Goal: Task Accomplishment & Management: Complete application form

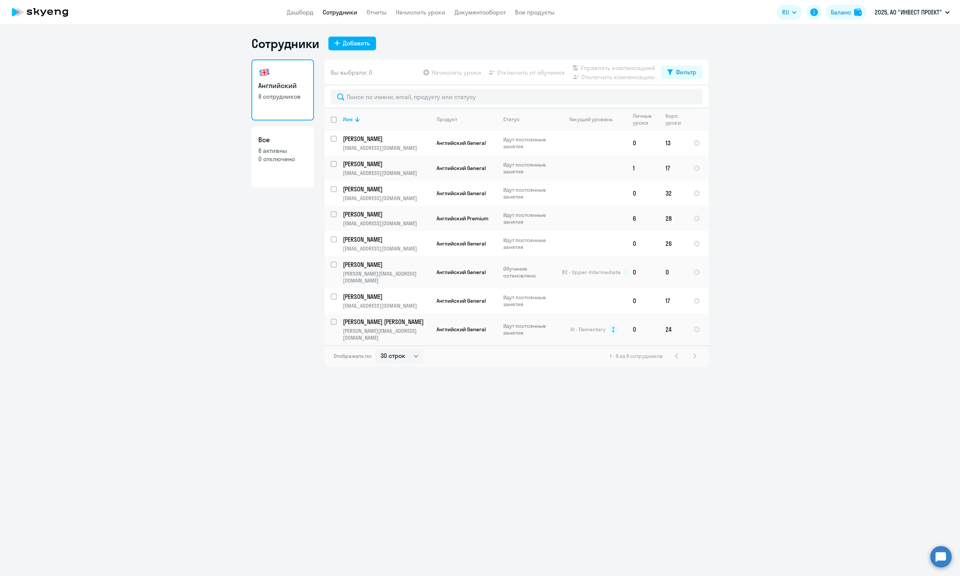
select select "30"
click at [898, 8] on p "2025, АО "ИНВЕСТ ПРОЕКТ"" at bounding box center [908, 12] width 67 height 9
click at [853, 58] on li "МЕРКУРИЙ ООО, ООО "МЕРКУРИЙ"" at bounding box center [871, 54] width 163 height 19
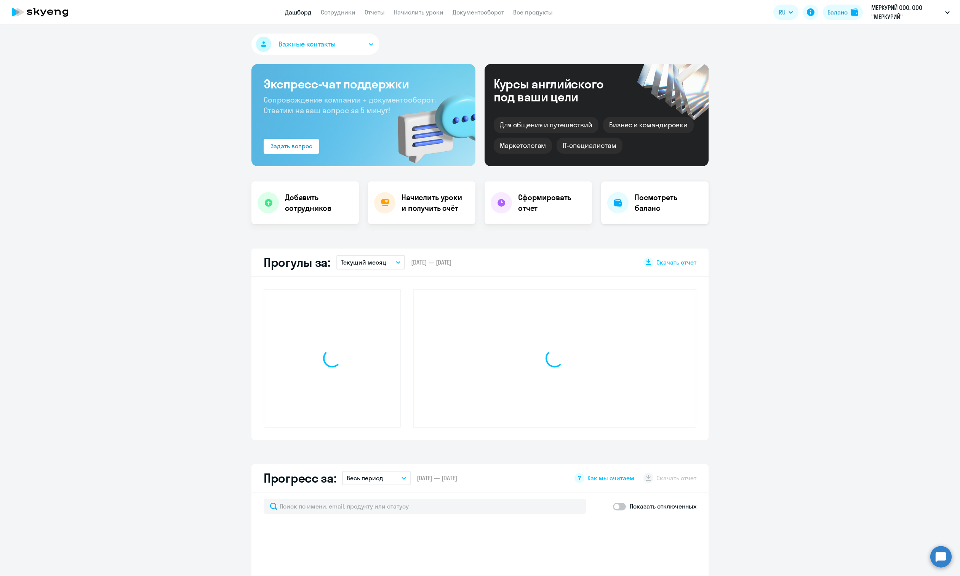
select select "30"
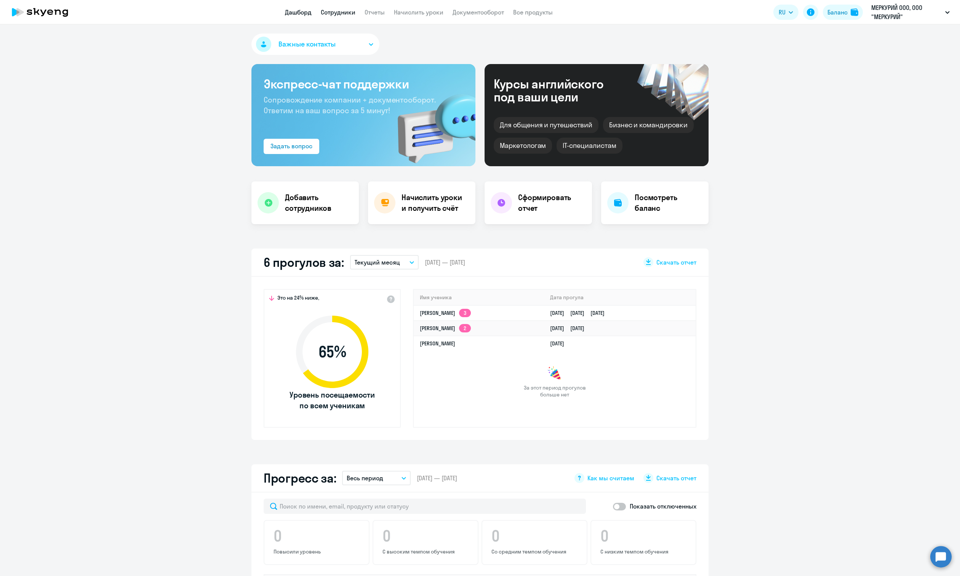
click at [345, 16] on link "Сотрудники" at bounding box center [338, 12] width 35 height 8
select select "30"
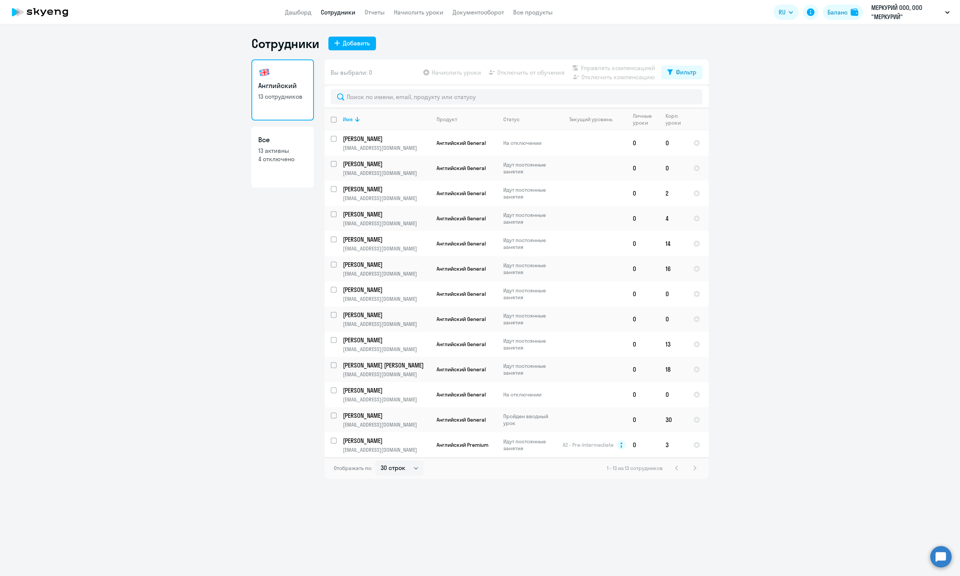
click at [289, 165] on link "Все 13 активны 4 отключено" at bounding box center [282, 156] width 62 height 61
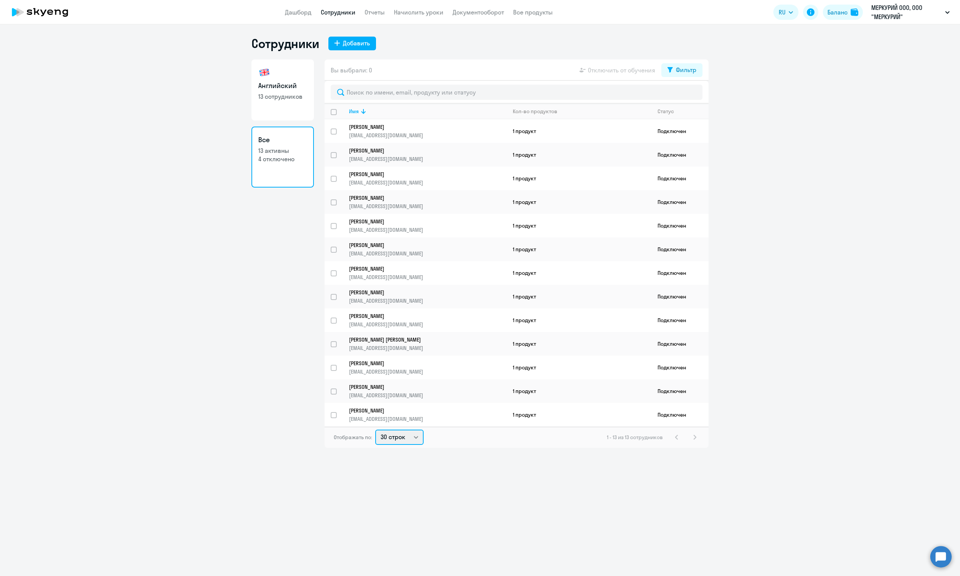
click at [416, 441] on select "30 строк 50 строк 100 строк" at bounding box center [399, 436] width 48 height 15
select select "100"
click at [375, 429] on select "30 строк 50 строк 100 строк" at bounding box center [399, 436] width 48 height 15
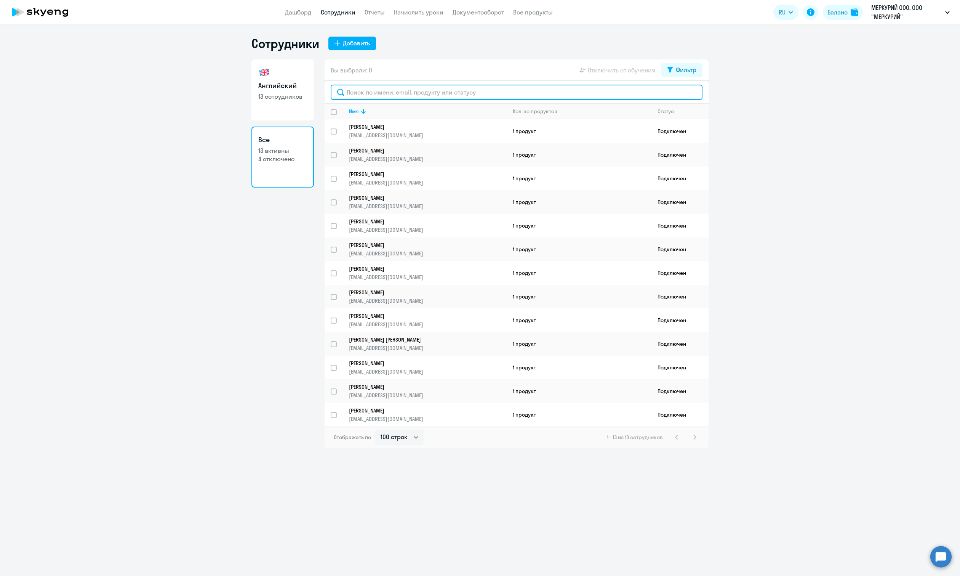
click at [421, 94] on input "text" at bounding box center [517, 92] width 372 height 15
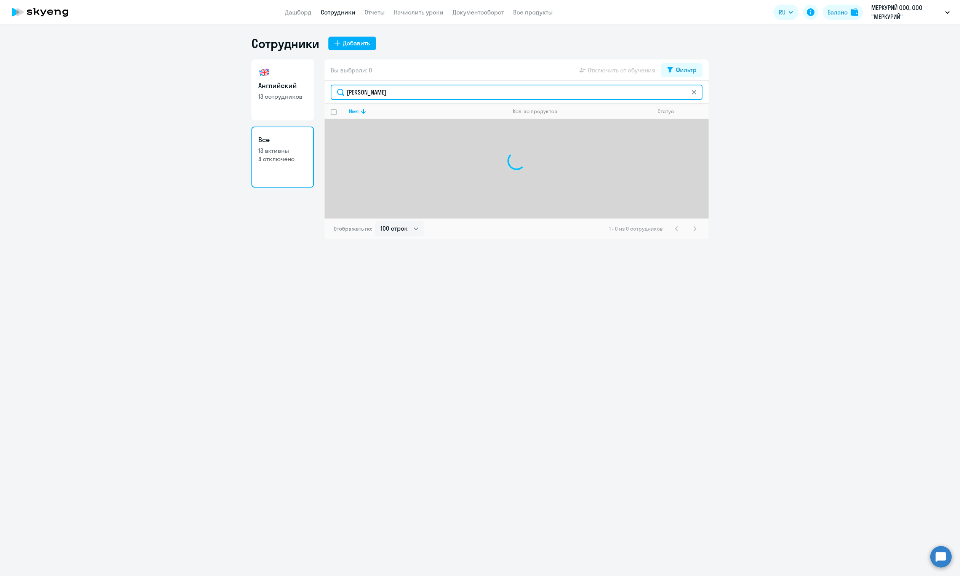
type input "[PERSON_NAME]"
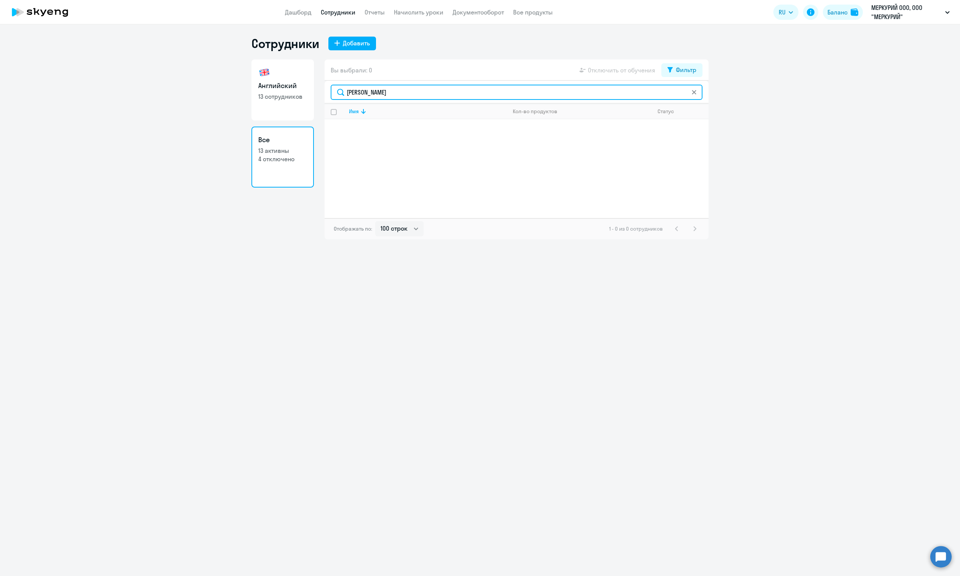
click at [432, 96] on input "[PERSON_NAME]" at bounding box center [517, 92] width 372 height 15
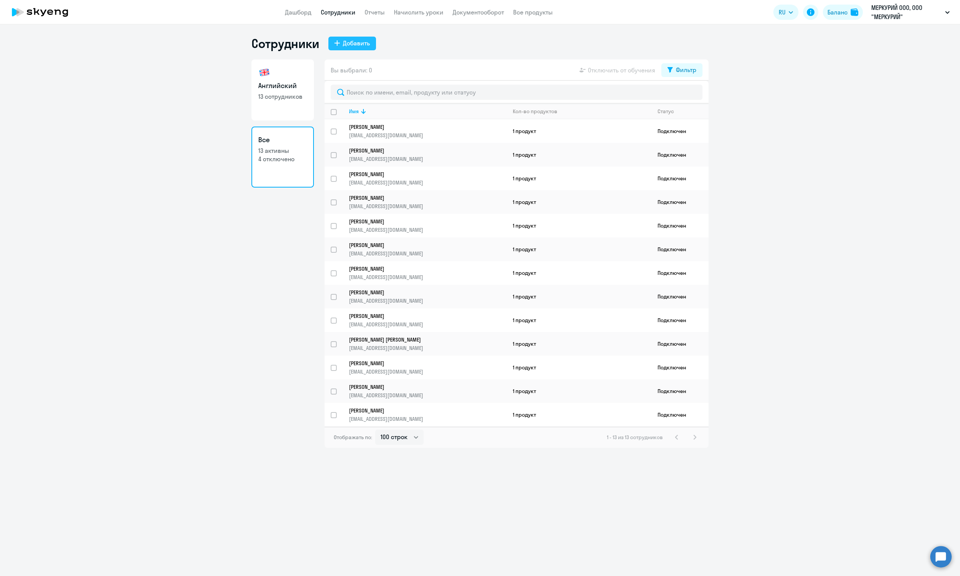
click at [365, 43] on div "Добавить" at bounding box center [356, 42] width 27 height 9
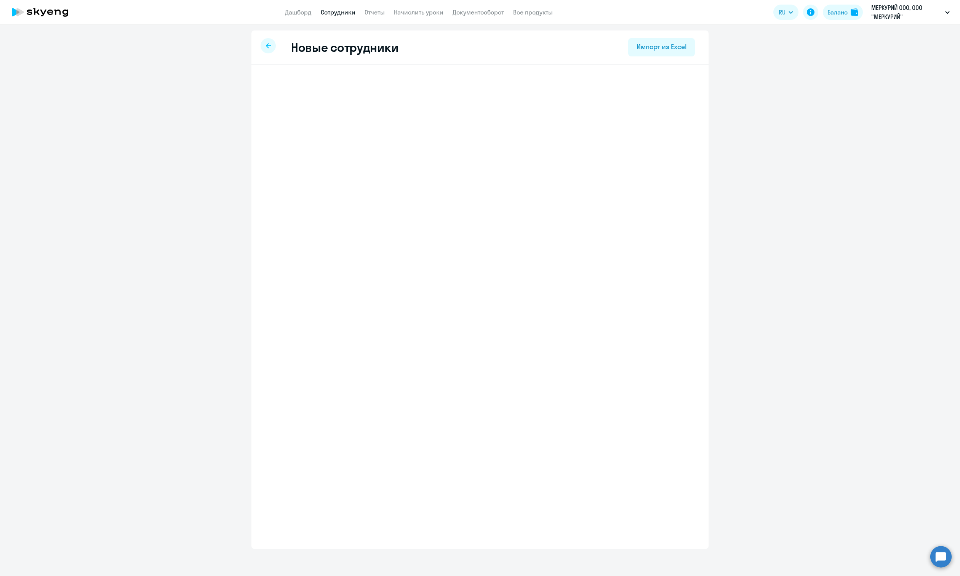
select select "english_adult_not_native_speaker"
select select "3"
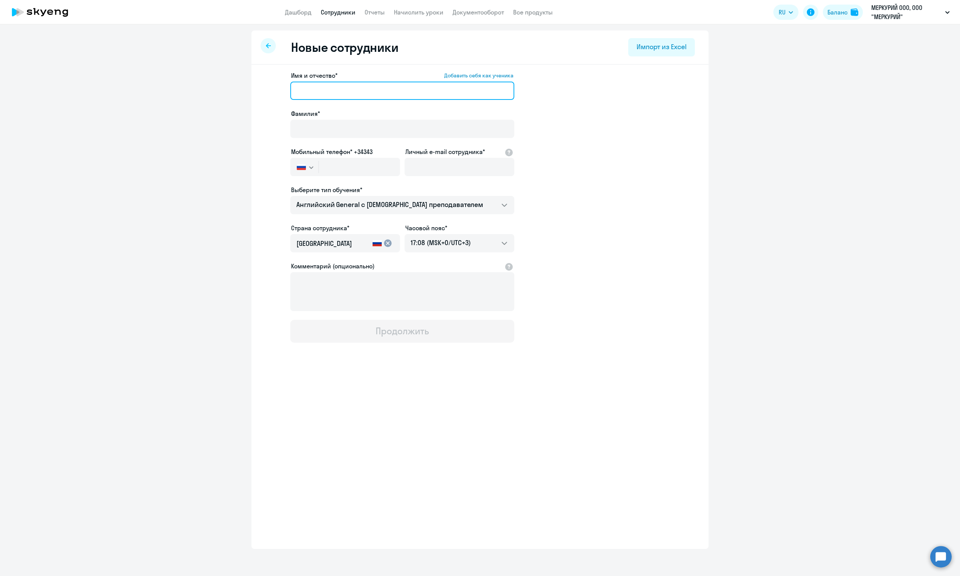
click at [379, 90] on input "Имя и отчество* Добавить себя как ученика" at bounding box center [402, 91] width 224 height 18
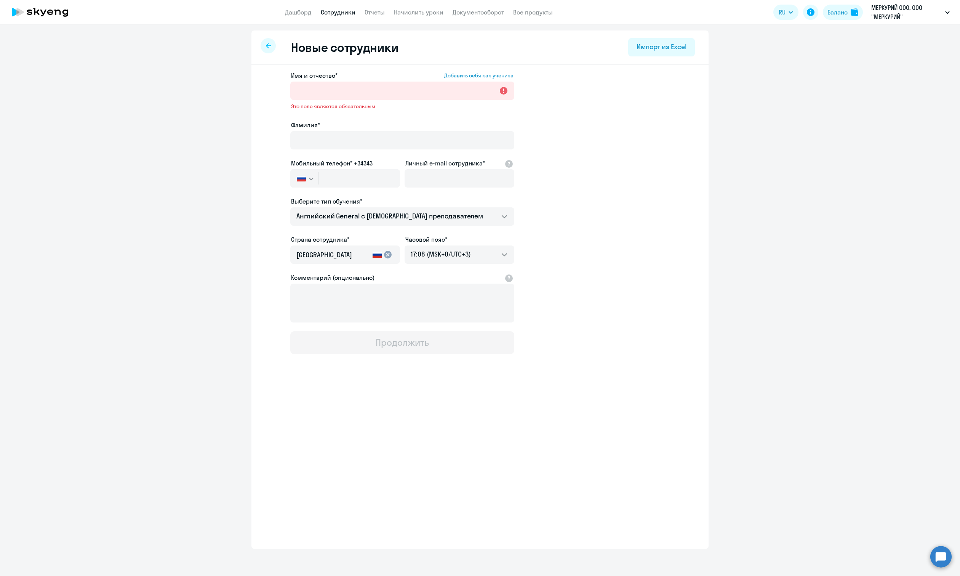
drag, startPoint x: 762, startPoint y: 148, endPoint x: 741, endPoint y: 134, distance: 25.0
click at [762, 148] on ng-component "Новые сотрудники Импорт из Excel Имя и отчество* Добавить себя как ученика Это …" at bounding box center [480, 289] width 960 height 518
click at [271, 46] on div at bounding box center [268, 45] width 15 height 15
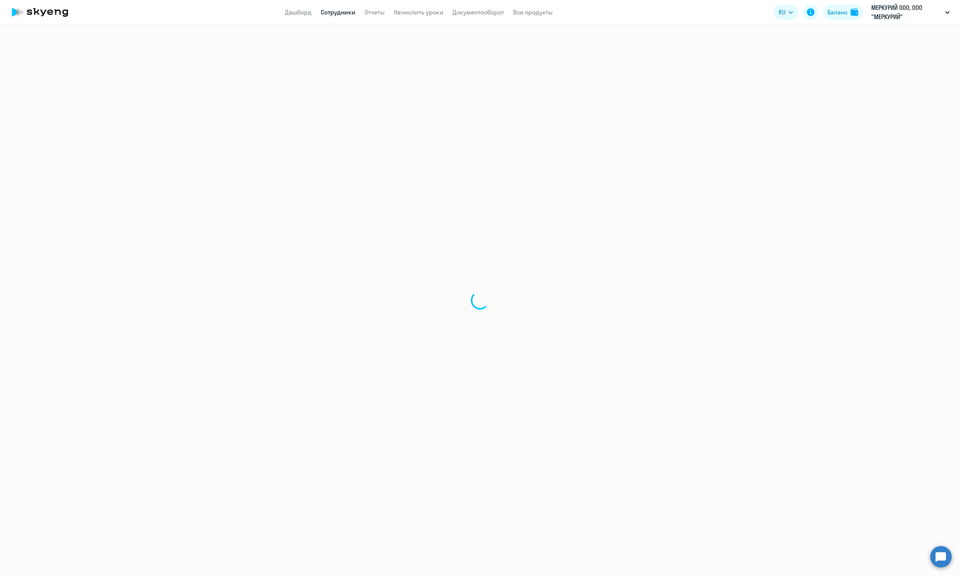
select select "30"
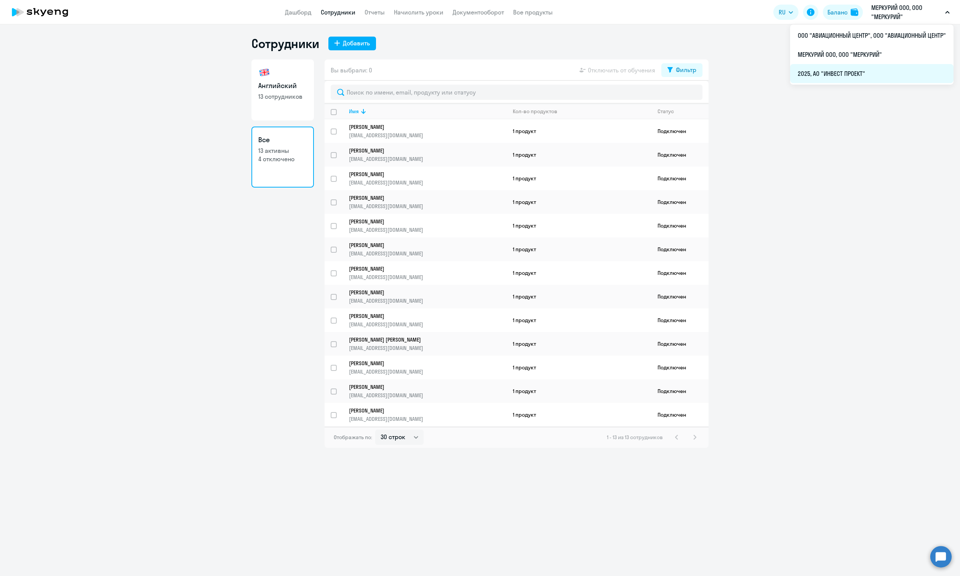
click at [868, 78] on li "2025, АО "ИНВЕСТ ПРОЕКТ"" at bounding box center [871, 73] width 163 height 19
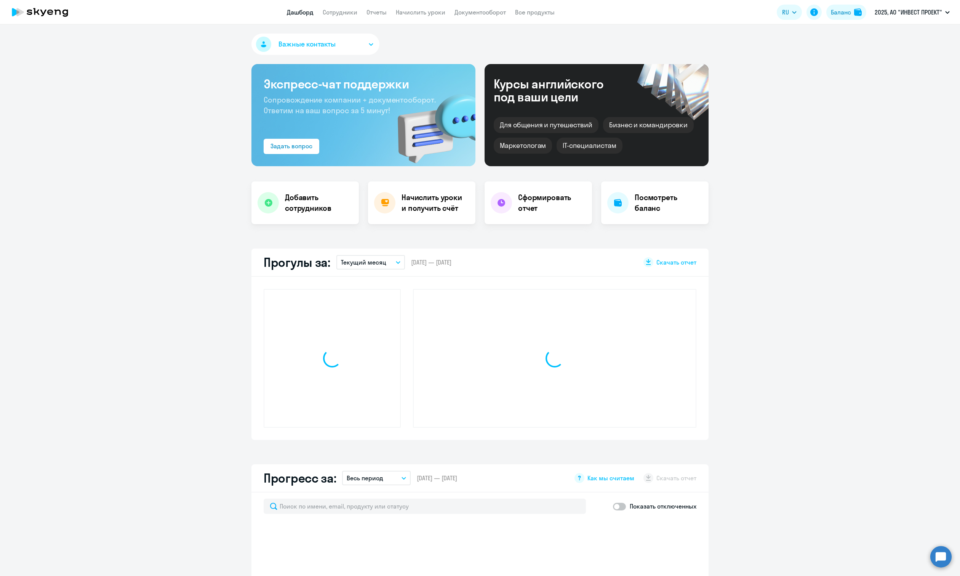
select select "30"
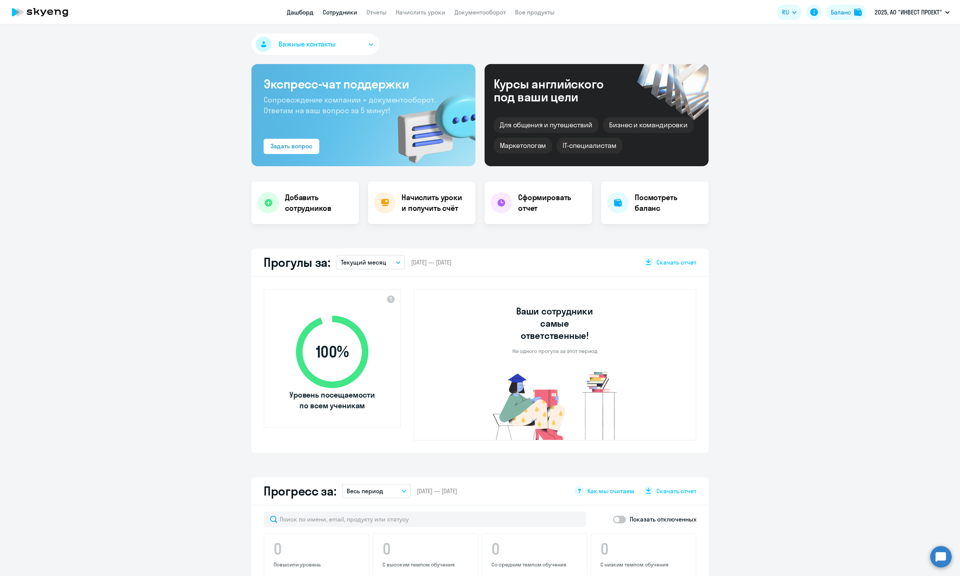
click at [341, 13] on link "Сотрудники" at bounding box center [340, 12] width 35 height 8
select select "30"
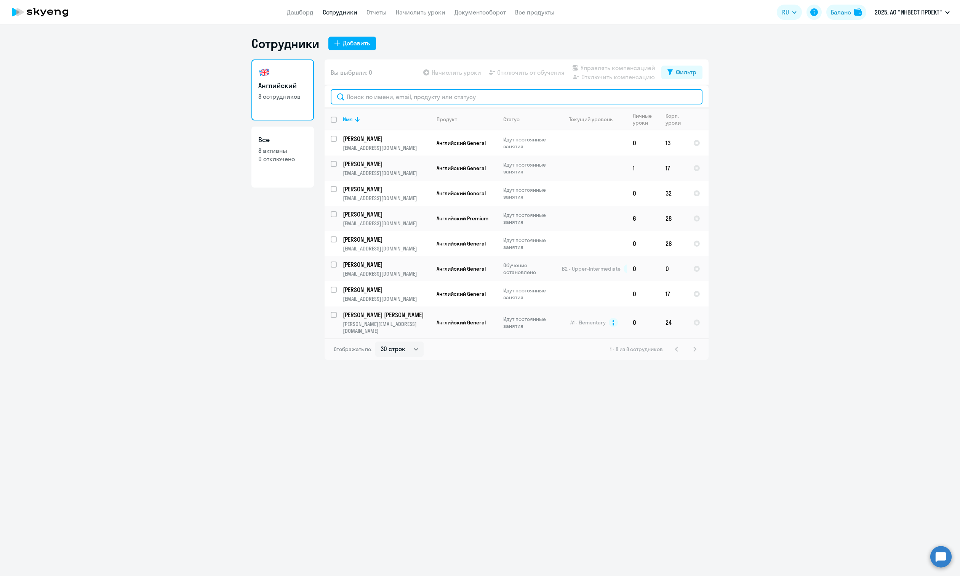
click at [391, 99] on input "text" at bounding box center [517, 96] width 372 height 15
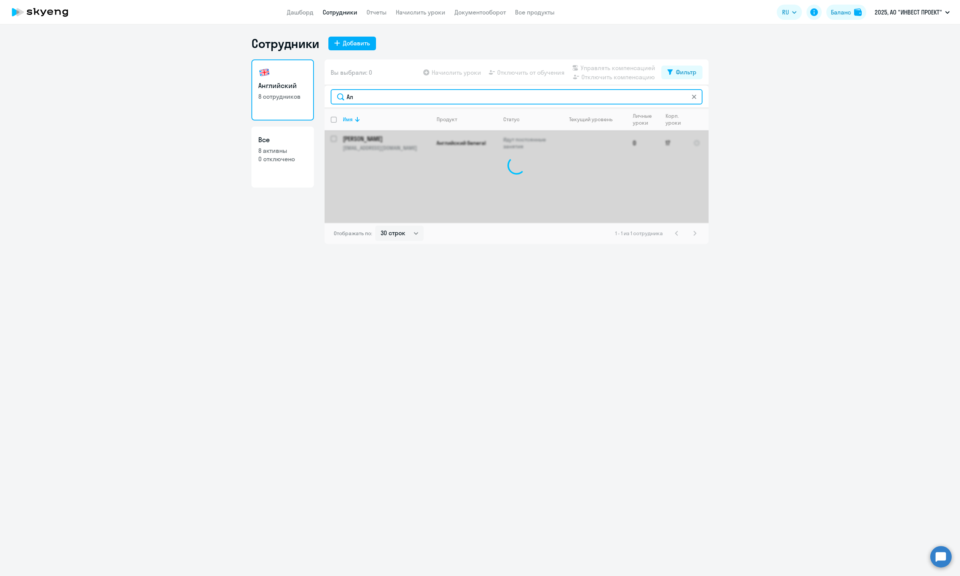
type input "[PERSON_NAME]"
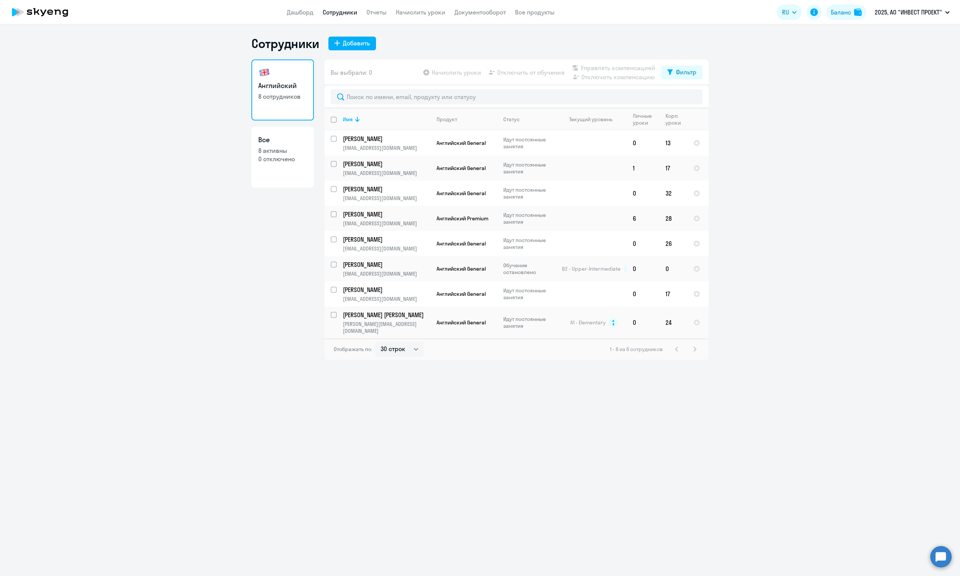
click at [30, 97] on ng-component "Сотрудники Добавить Английский 8 сотрудников Все 8 активны 0 отключено Вы выбра…" at bounding box center [480, 198] width 960 height 324
click at [877, 235] on ng-component "Сотрудники Добавить Английский 8 сотрудников Все 8 активны 0 отключено Вы выбра…" at bounding box center [480, 198] width 960 height 324
click at [365, 43] on div "Добавить" at bounding box center [356, 42] width 27 height 9
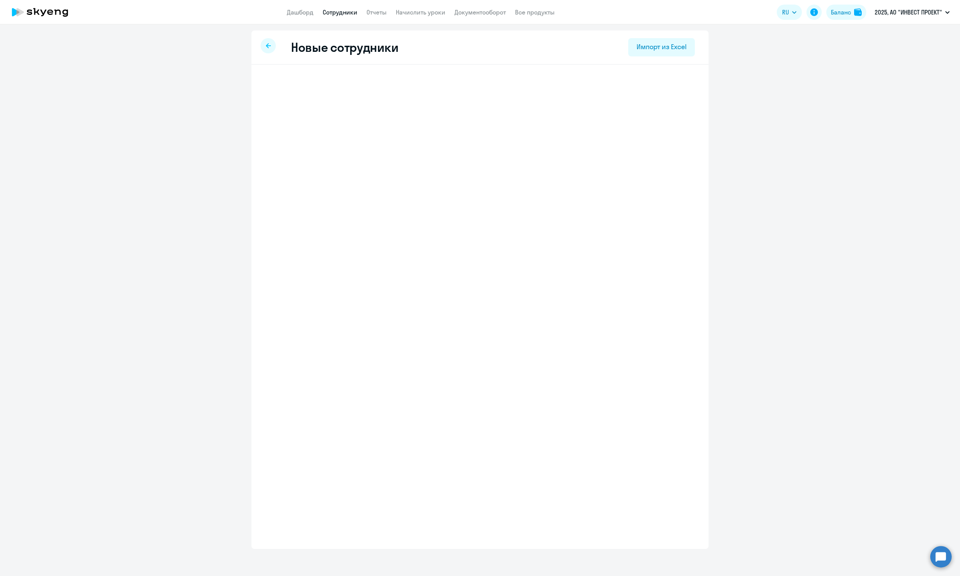
select select "english_adult_not_native_speaker"
select select "3"
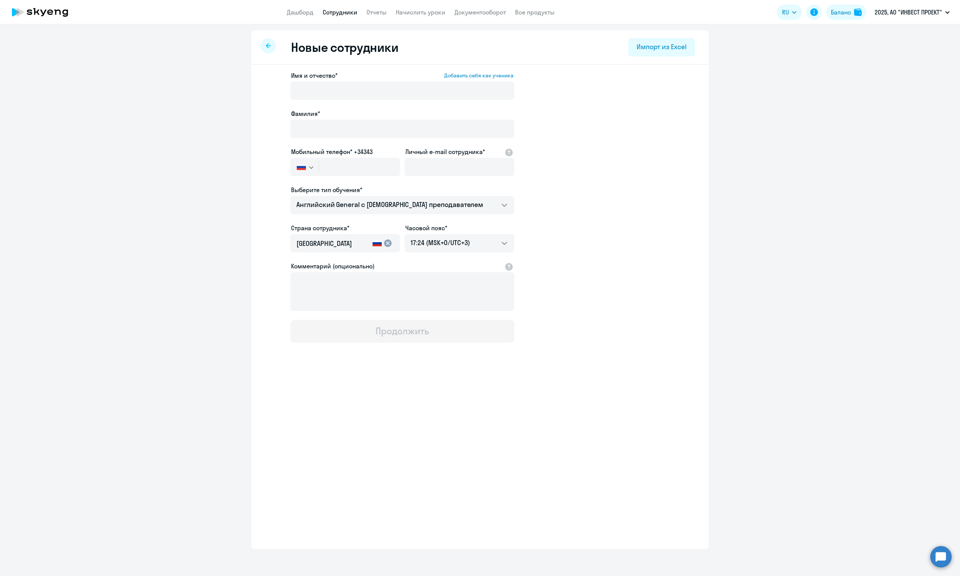
click at [266, 47] on div at bounding box center [268, 45] width 15 height 15
select select "30"
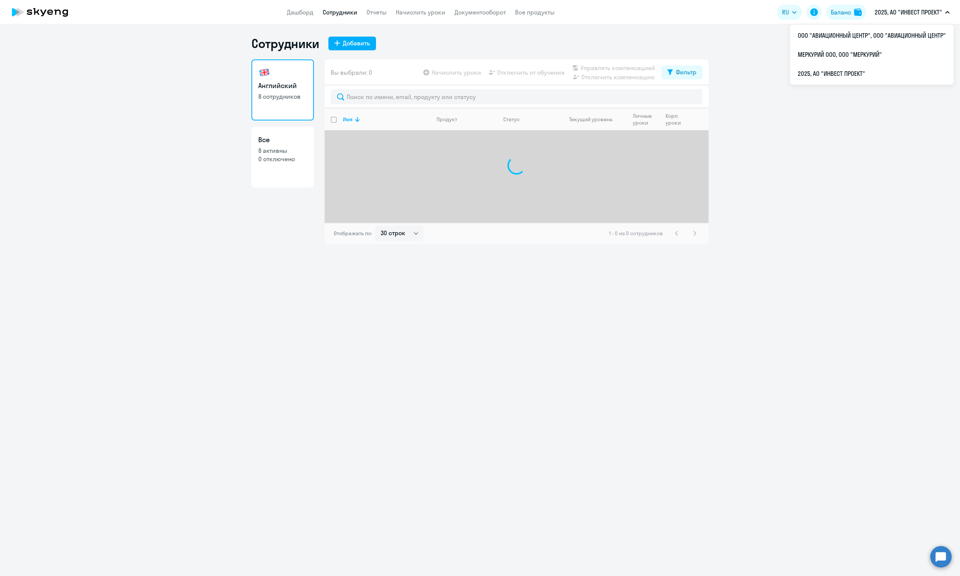
click at [928, 15] on p "2025, АО "ИНВЕСТ ПРОЕКТ"" at bounding box center [908, 12] width 67 height 9
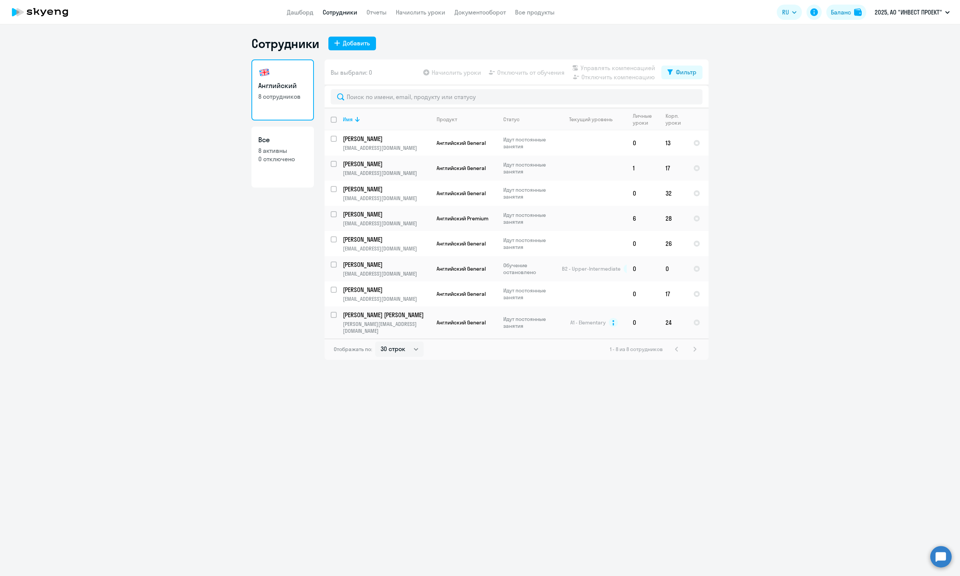
click at [914, 11] on p "2025, АО "ИНВЕСТ ПРОЕКТ"" at bounding box center [908, 12] width 67 height 9
drag, startPoint x: 868, startPoint y: 65, endPoint x: 862, endPoint y: 54, distance: 12.4
click at [866, 55] on ul "ООО "АВИАЦИОННЫЙ ЦЕНТР", ООО "АВИАЦИОННЫЙ ЦЕНТР" МЕРКУРИЙ ООО, ООО "МЕРКУРИЙ" 2…" at bounding box center [871, 54] width 163 height 60
click at [904, 5] on button "2025, АО "ИНВЕСТ ПРОЕКТ"" at bounding box center [912, 12] width 83 height 18
drag, startPoint x: 903, startPoint y: 6, endPoint x: 893, endPoint y: 9, distance: 10.5
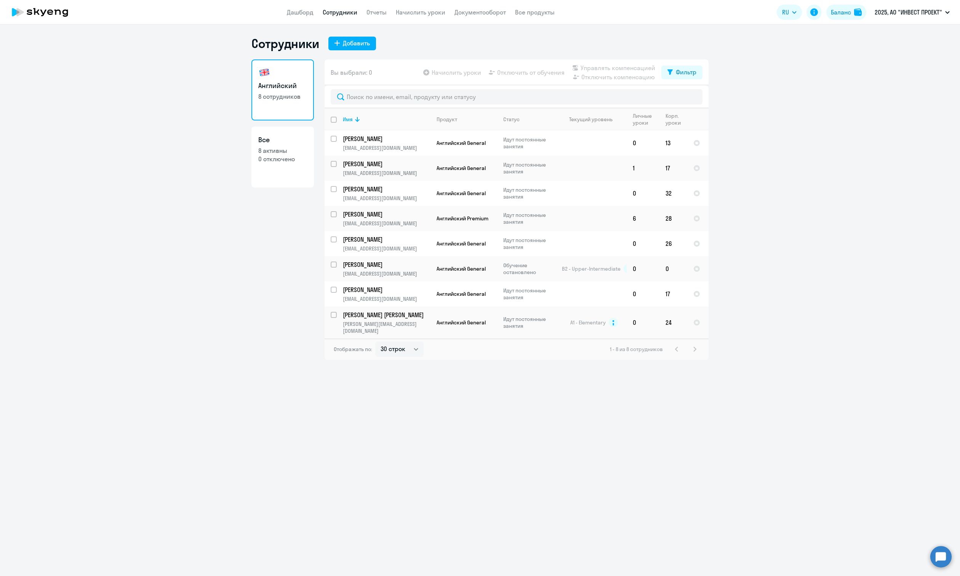
click at [903, 6] on button "2025, АО "ИНВЕСТ ПРОЕКТ"" at bounding box center [912, 12] width 83 height 18
click at [842, 52] on li "МЕРКУРИЙ ООО, ООО "МЕРКУРИЙ"" at bounding box center [871, 54] width 163 height 19
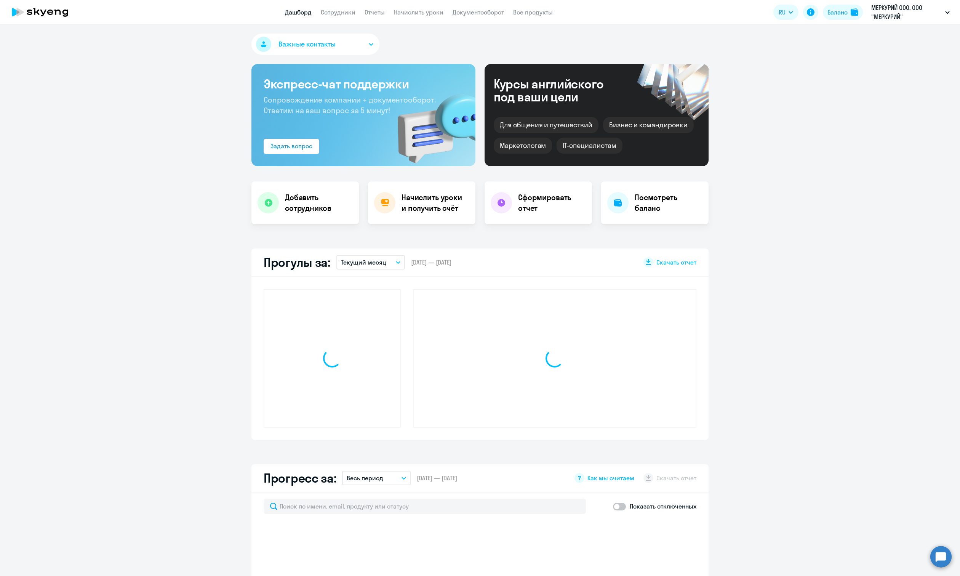
select select "30"
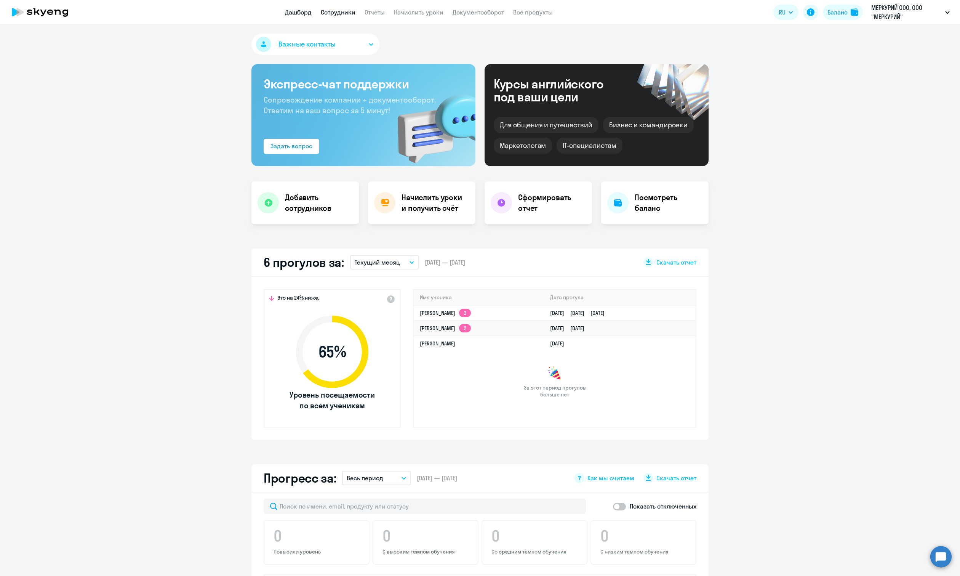
click at [336, 13] on link "Сотрудники" at bounding box center [338, 12] width 35 height 8
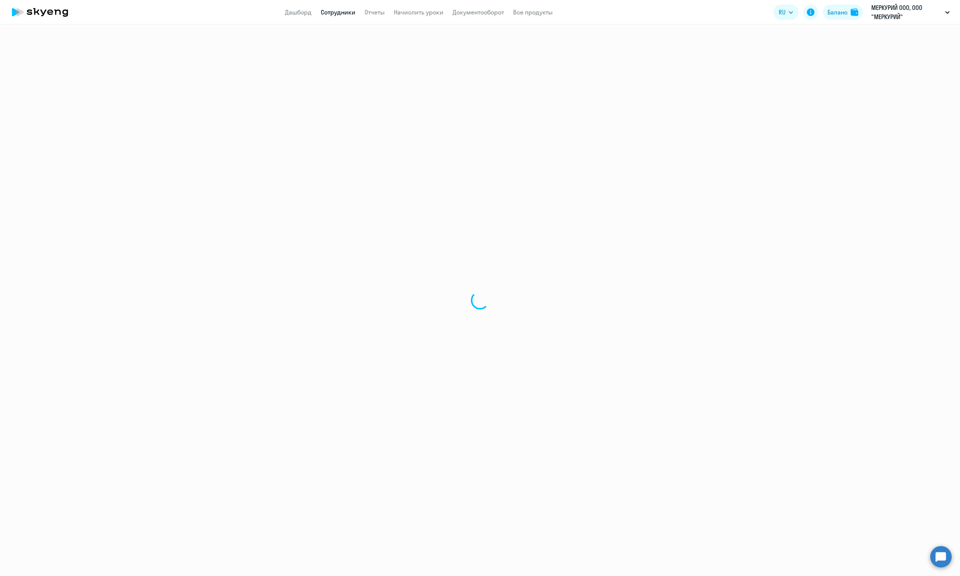
select select "30"
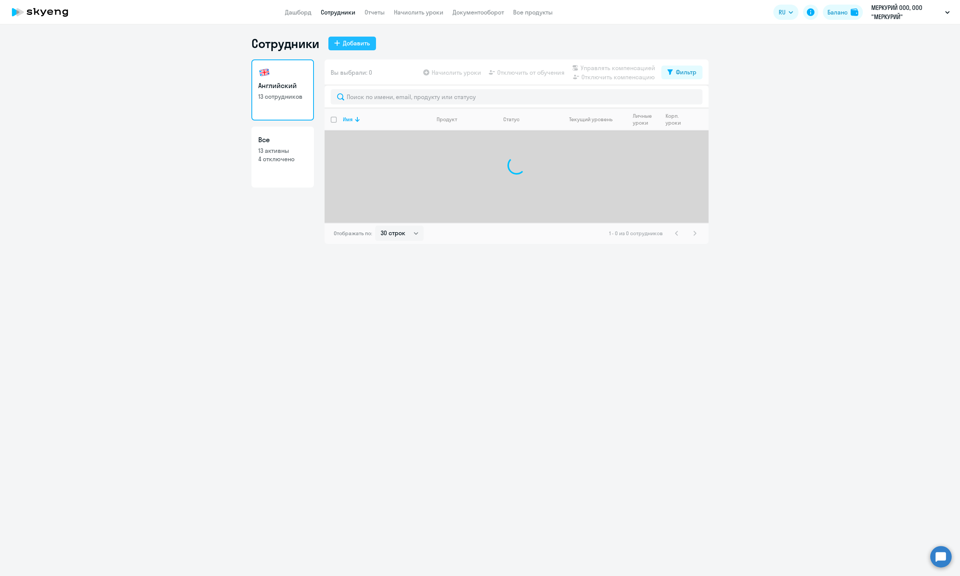
click at [353, 43] on div "Добавить" at bounding box center [356, 42] width 27 height 9
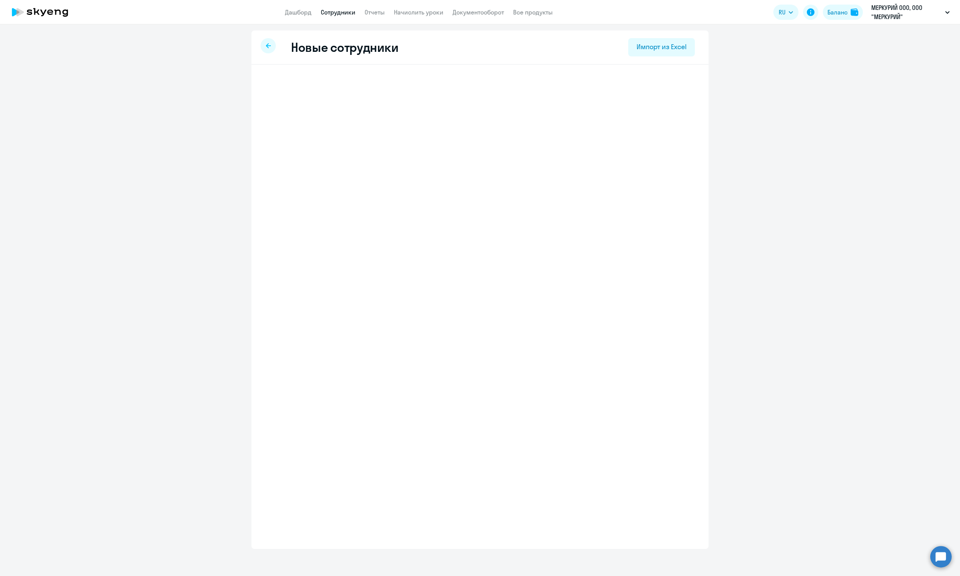
select select "english_adult_not_native_speaker"
select select "3"
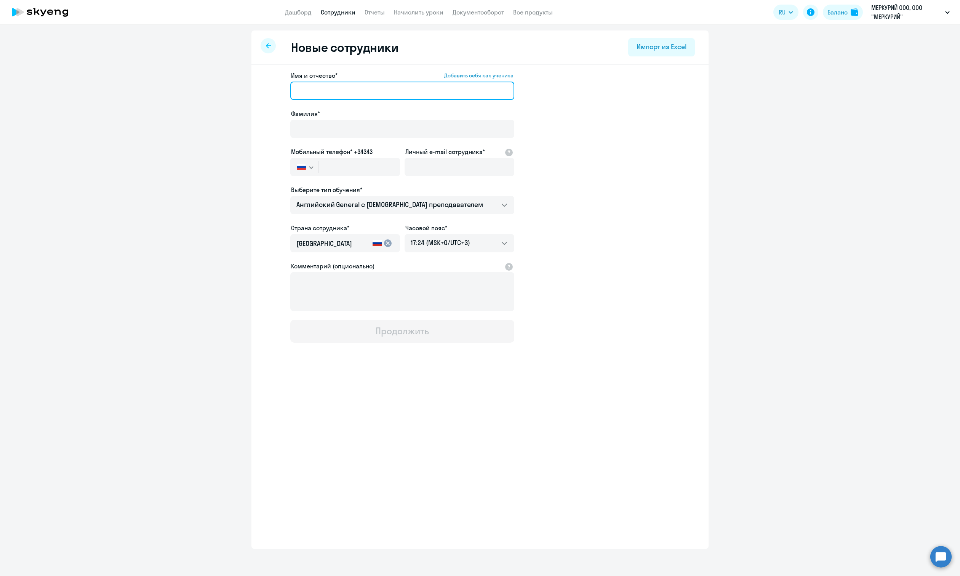
click at [312, 90] on input "Имя и отчество* Добавить себя как ученика" at bounding box center [402, 91] width 224 height 18
paste input "[PERSON_NAME]"
drag, startPoint x: 406, startPoint y: 88, endPoint x: 330, endPoint y: 88, distance: 76.6
click at [419, 88] on input "[PERSON_NAME]" at bounding box center [402, 91] width 224 height 18
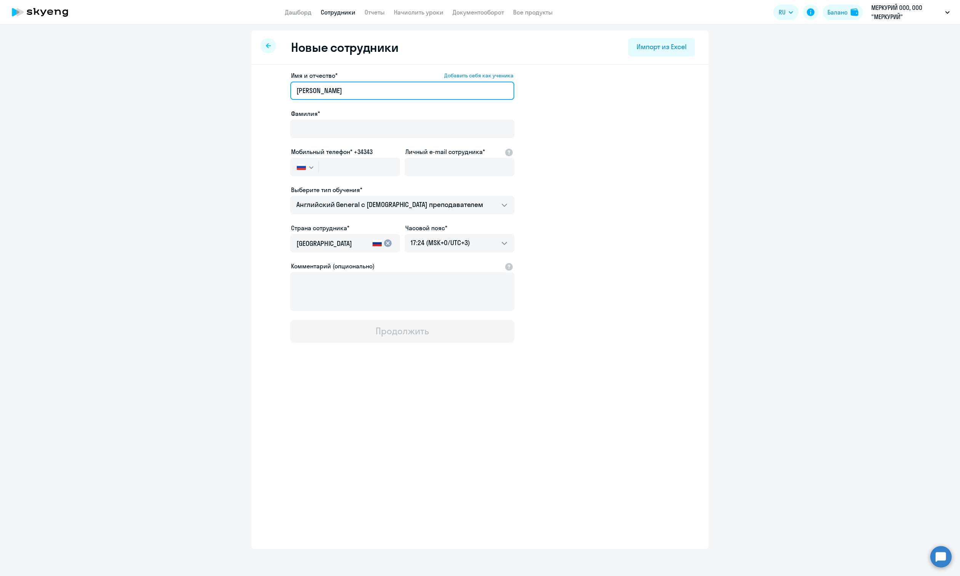
drag, startPoint x: 329, startPoint y: 91, endPoint x: 285, endPoint y: 97, distance: 43.8
click at [286, 97] on app-new-student-form "Имя и отчество* Добавить себя как ученика [PERSON_NAME]* Мобильный телефон* +34…" at bounding box center [480, 207] width 433 height 272
type input "[PERSON_NAME]"
click at [338, 127] on input "Фамилия*" at bounding box center [402, 129] width 224 height 18
paste input "[PERSON_NAME]"
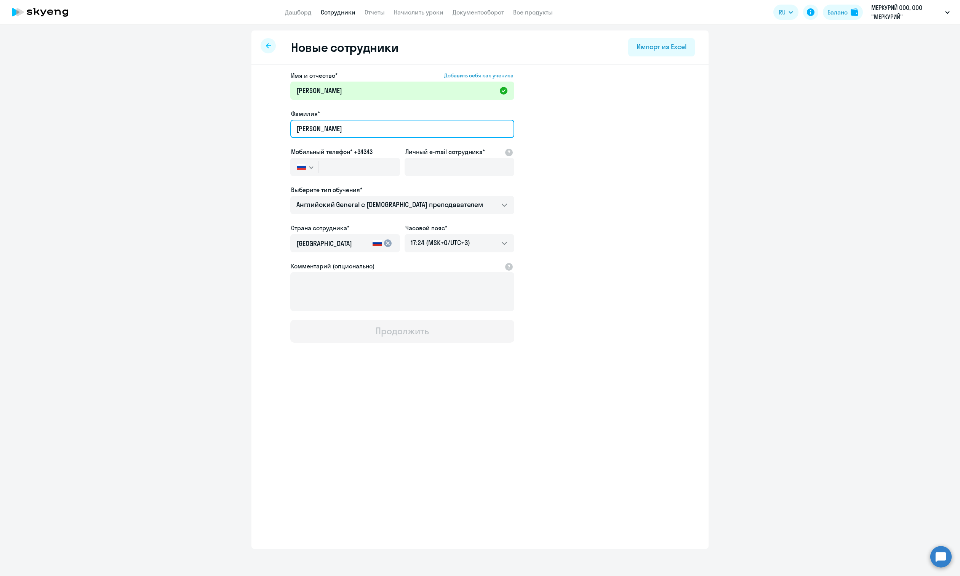
type input "[PERSON_NAME]"
click at [674, 134] on app-new-student-form "Имя и отчество* Добавить себя как ученика [PERSON_NAME]* [PERSON_NAME] Мобильны…" at bounding box center [480, 207] width 433 height 272
click at [837, 379] on ng-component "Новые сотрудники Импорт из Excel Имя и отчество* Добавить себя как ученика [PER…" at bounding box center [480, 289] width 960 height 518
click at [354, 167] on input "text" at bounding box center [359, 167] width 81 height 18
paste input "[PHONE_NUMBER]"
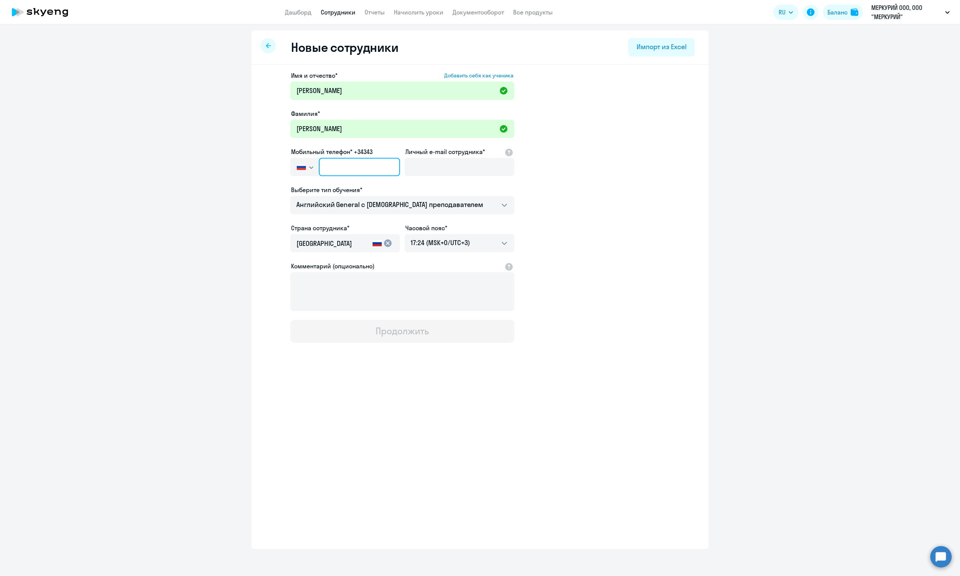
type input "[PHONE_NUMBER]"
click at [641, 186] on app-new-student-form "Имя и отчество* Добавить себя как ученика [PERSON_NAME]* [PERSON_NAME] Мобильны…" at bounding box center [480, 207] width 433 height 272
click at [444, 166] on input "Личный e-mail сотрудника*" at bounding box center [460, 167] width 110 height 18
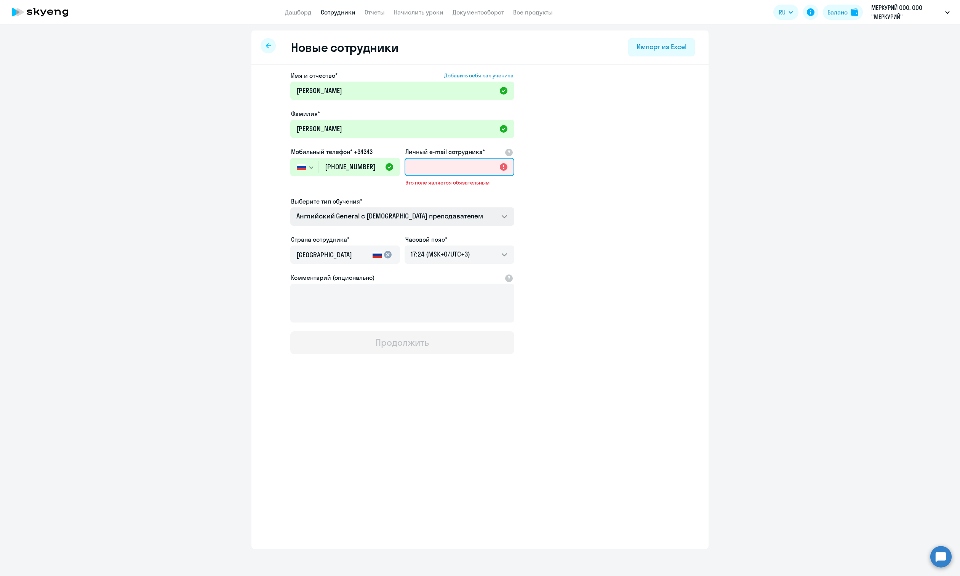
paste input "[EMAIL_ADDRESS][DOMAIN_NAME]"
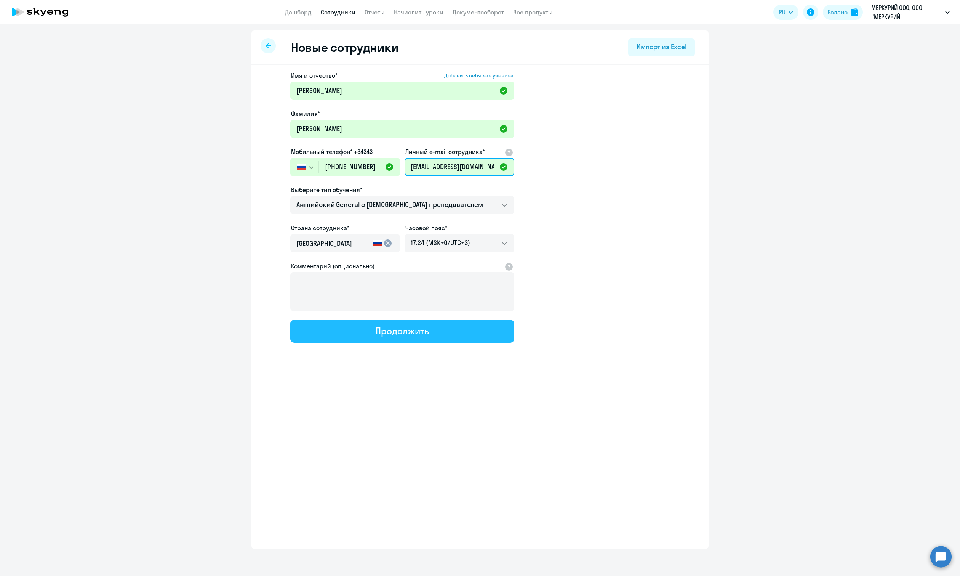
type input "[EMAIL_ADDRESS][DOMAIN_NAME]"
click at [414, 331] on div "Продолжить" at bounding box center [402, 331] width 53 height 12
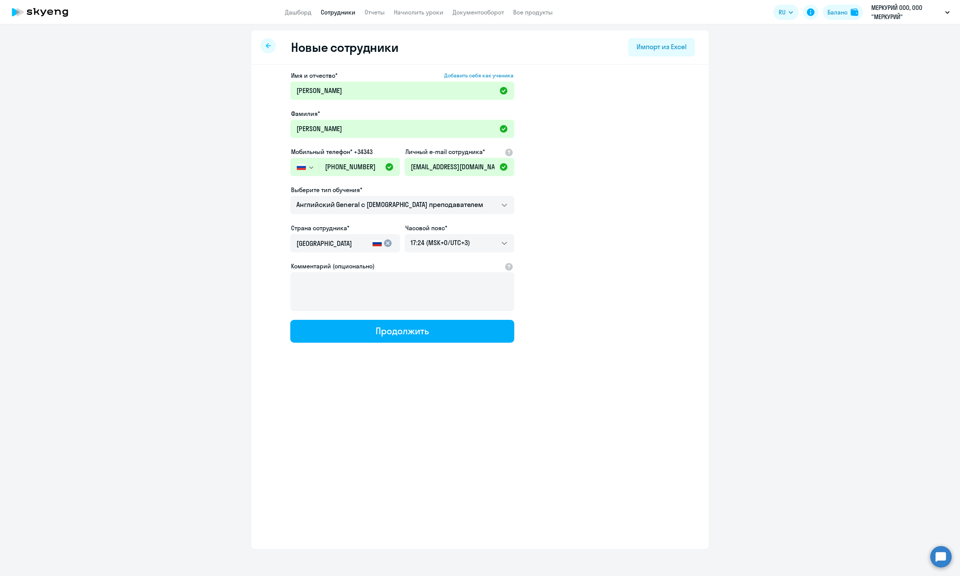
select select "english_adult_not_native_speaker"
select select "3"
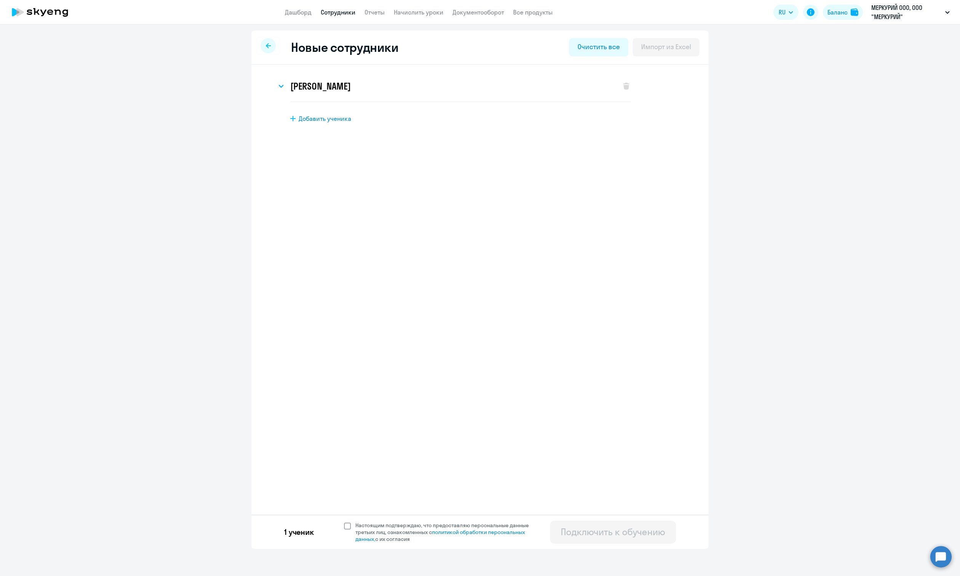
click at [349, 526] on span at bounding box center [347, 525] width 7 height 7
click at [344, 522] on input "Настоящим подтверждаю, что предоставляю персональные данные третьих лиц, ознако…" at bounding box center [344, 521] width 0 height 0
checkbox input "true"
click at [593, 533] on div "Подключить к обучению" at bounding box center [613, 531] width 104 height 12
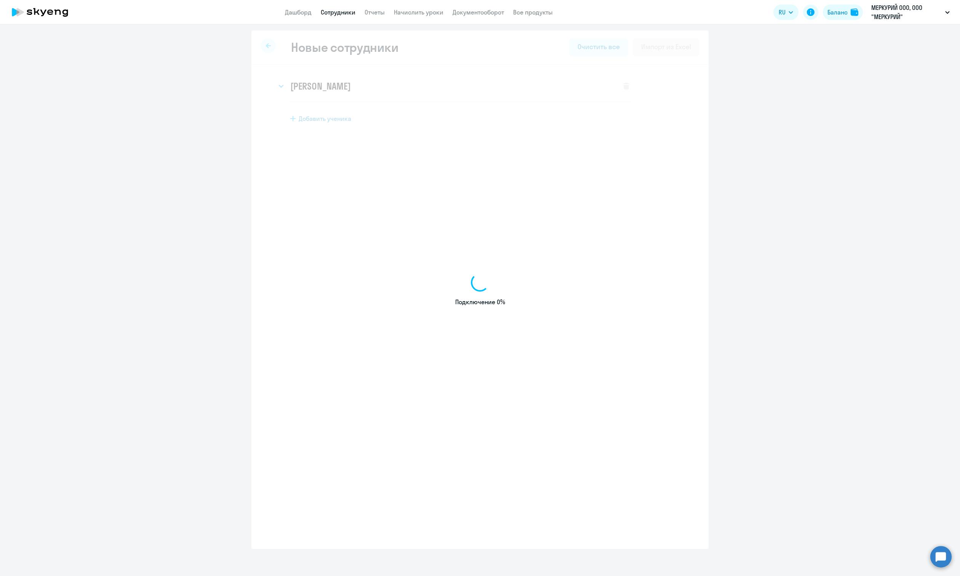
select select "english_adult_not_native_speaker"
select select "3"
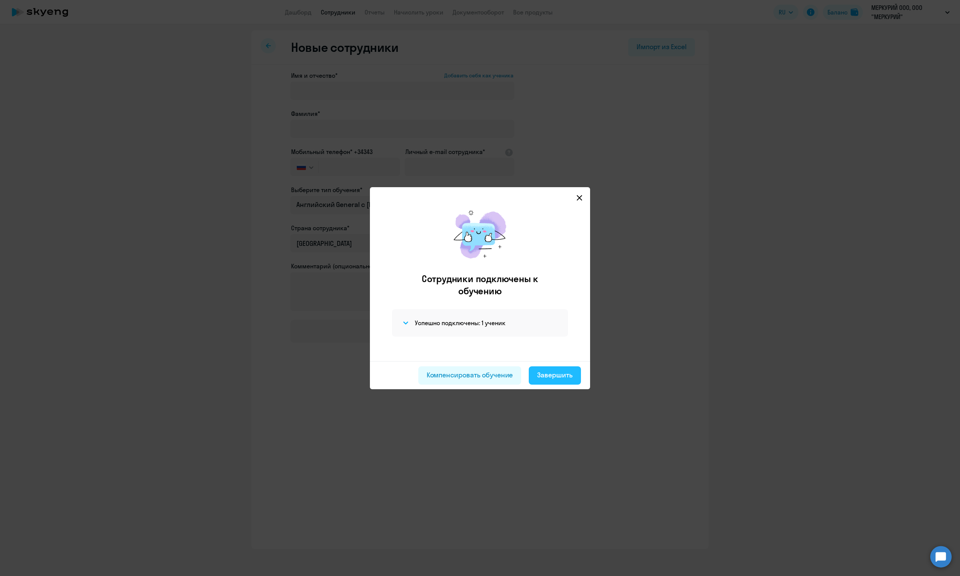
click at [558, 376] on div "Завершить" at bounding box center [554, 375] width 35 height 10
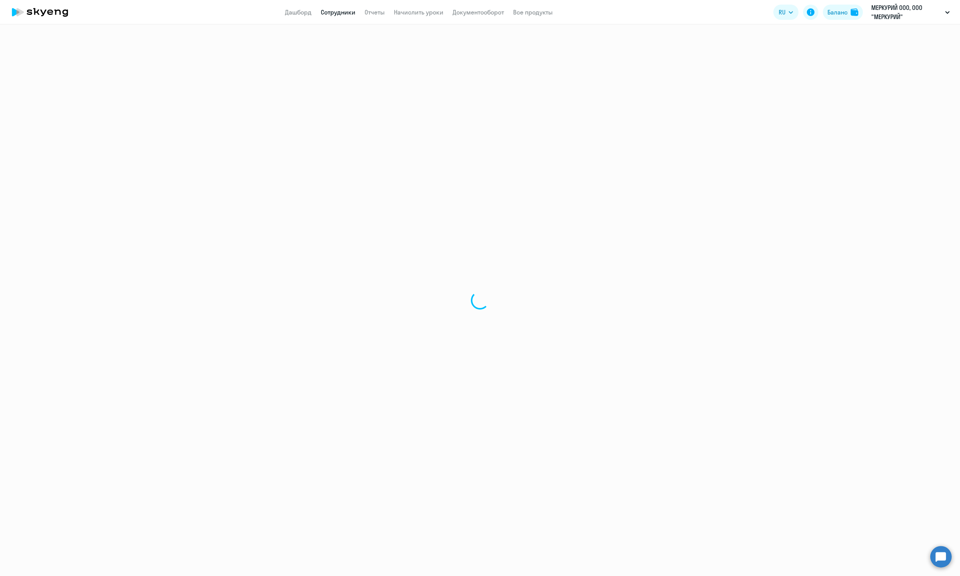
select select "30"
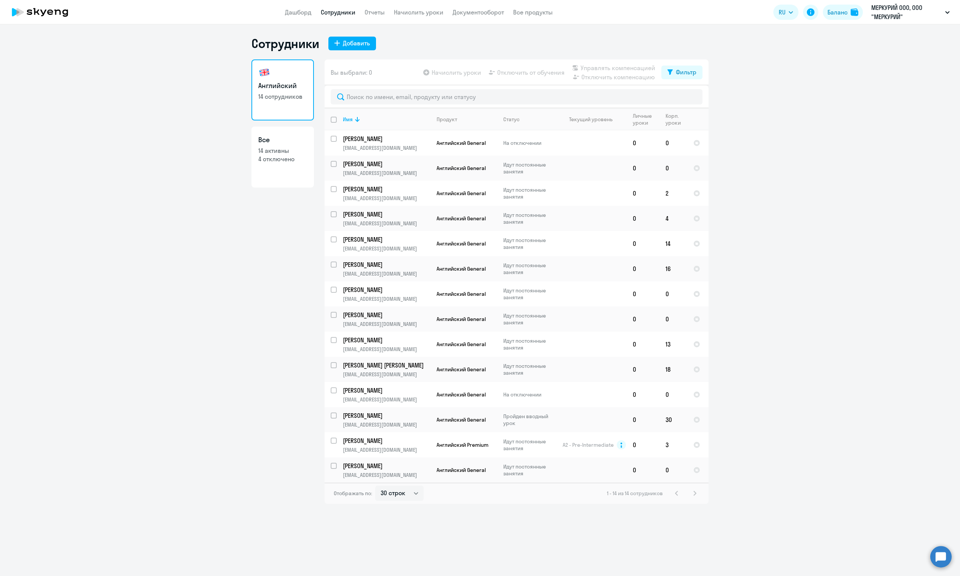
click at [118, 340] on ng-component "Сотрудники Добавить Английский 14 сотрудников Все 14 активны 4 отключено Вы выб…" at bounding box center [480, 270] width 960 height 468
